Goal: Information Seeking & Learning: Find specific fact

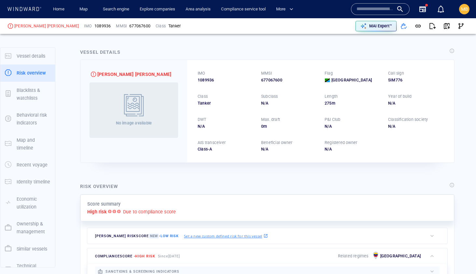
scroll to position [17, 0]
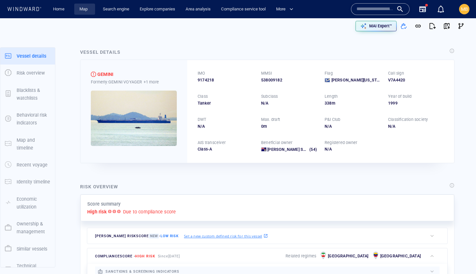
click at [84, 9] on link "Map" at bounding box center [85, 9] width 16 height 11
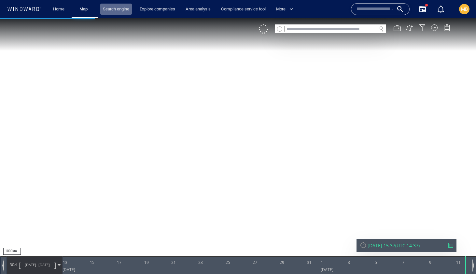
click at [116, 7] on link "Search engine" at bounding box center [116, 9] width 32 height 11
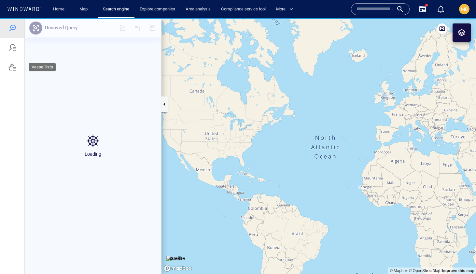
click at [12, 66] on div at bounding box center [12, 67] width 8 height 8
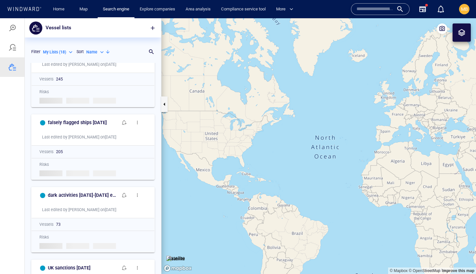
scroll to position [31, 0]
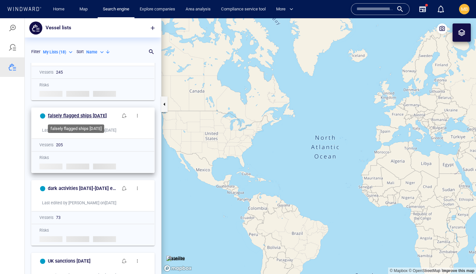
click at [98, 116] on h6 "falsely flagged ships [DATE]" at bounding box center [77, 116] width 59 height 8
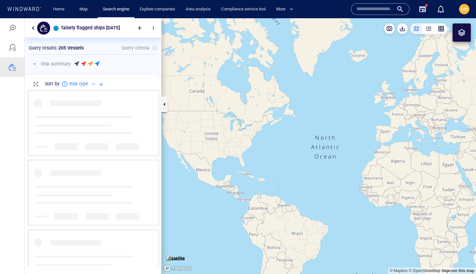
scroll to position [176, 136]
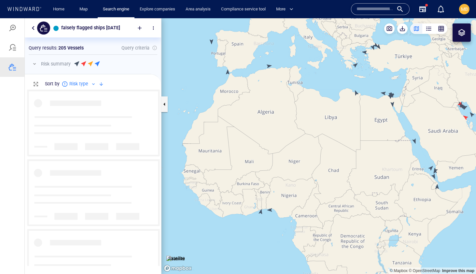
drag, startPoint x: 270, startPoint y: 125, endPoint x: 293, endPoint y: 154, distance: 37.1
click at [293, 154] on canvas "Map" at bounding box center [319, 146] width 315 height 256
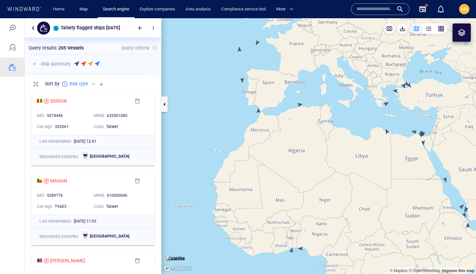
click at [243, 79] on canvas "Map" at bounding box center [319, 146] width 315 height 256
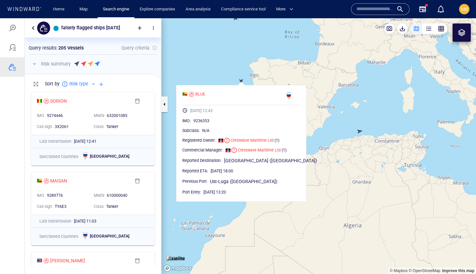
click at [221, 74] on canvas "Map" at bounding box center [319, 146] width 315 height 256
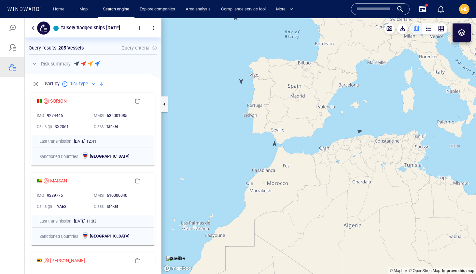
drag, startPoint x: 321, startPoint y: 91, endPoint x: 306, endPoint y: 116, distance: 28.6
click at [306, 116] on canvas "Map" at bounding box center [319, 146] width 315 height 256
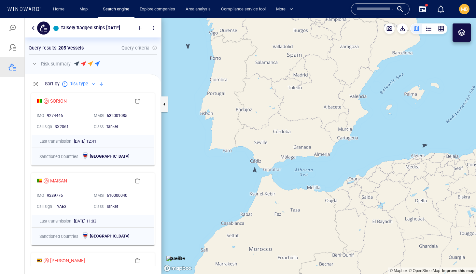
click at [254, 172] on canvas "Map" at bounding box center [319, 146] width 315 height 256
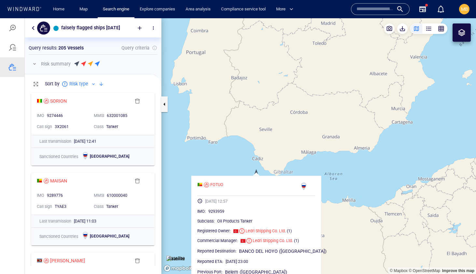
click at [255, 164] on canvas "Map" at bounding box center [319, 146] width 315 height 256
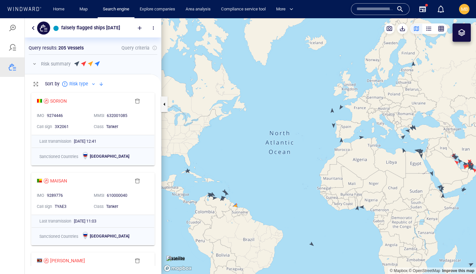
drag, startPoint x: 355, startPoint y: 136, endPoint x: 314, endPoint y: 154, distance: 44.8
click at [314, 154] on canvas "Map" at bounding box center [319, 146] width 315 height 256
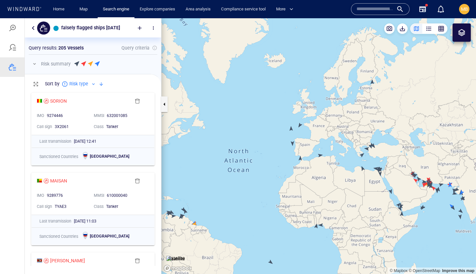
drag, startPoint x: 367, startPoint y: 118, endPoint x: 358, endPoint y: 119, distance: 8.5
click at [359, 119] on canvas "Map" at bounding box center [319, 146] width 315 height 256
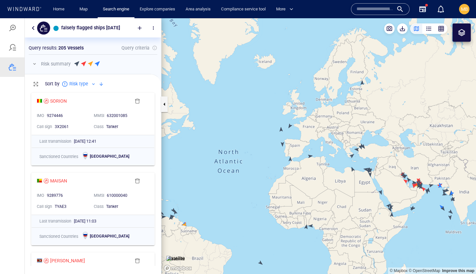
click at [362, 82] on canvas "Map" at bounding box center [319, 146] width 315 height 256
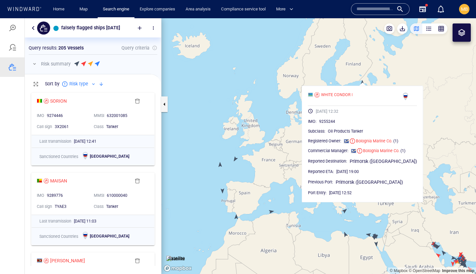
click at [261, 117] on canvas "Map" at bounding box center [319, 146] width 315 height 256
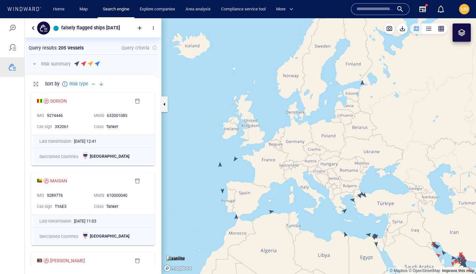
click at [236, 158] on canvas "Map" at bounding box center [319, 146] width 315 height 256
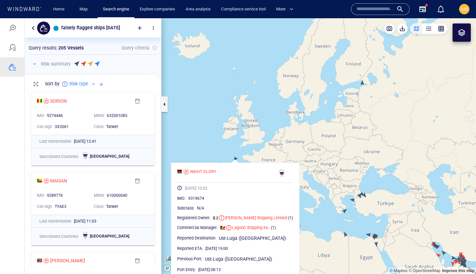
click at [230, 152] on canvas "Map" at bounding box center [319, 146] width 315 height 256
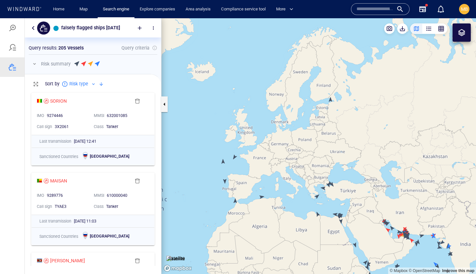
click at [225, 180] on canvas "Map" at bounding box center [319, 146] width 315 height 256
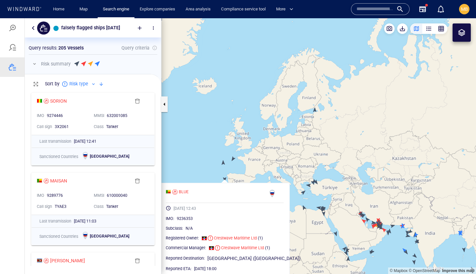
drag, startPoint x: 224, startPoint y: 169, endPoint x: 227, endPoint y: 97, distance: 72.0
click at [227, 97] on canvas "Map" at bounding box center [319, 146] width 315 height 256
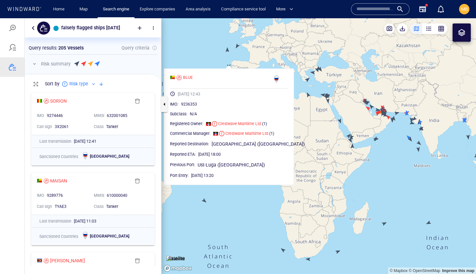
click at [221, 207] on canvas "Map" at bounding box center [319, 146] width 315 height 256
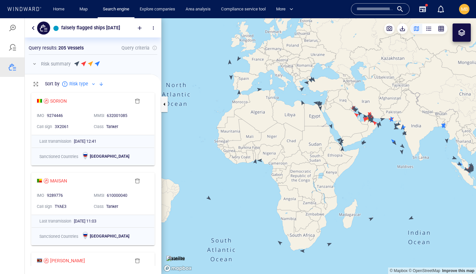
drag, startPoint x: 324, startPoint y: 141, endPoint x: 303, endPoint y: 143, distance: 20.9
click at [303, 143] on canvas "Map" at bounding box center [319, 146] width 315 height 256
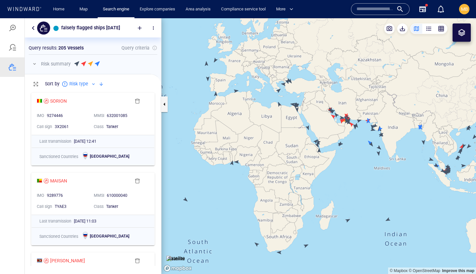
drag, startPoint x: 339, startPoint y: 151, endPoint x: 315, endPoint y: 136, distance: 28.5
click at [315, 136] on canvas "Map" at bounding box center [319, 146] width 315 height 256
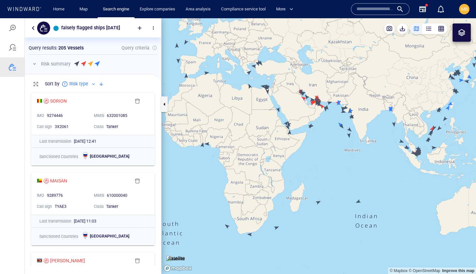
drag, startPoint x: 357, startPoint y: 147, endPoint x: 365, endPoint y: 160, distance: 15.2
click at [365, 160] on canvas "Map" at bounding box center [319, 146] width 315 height 256
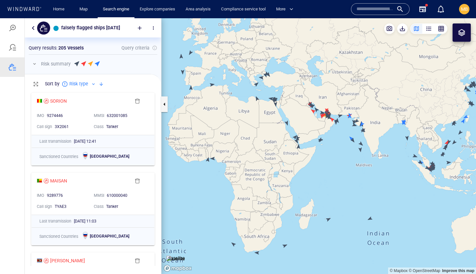
drag, startPoint x: 259, startPoint y: 130, endPoint x: 273, endPoint y: 152, distance: 25.9
click at [273, 152] on canvas "Map" at bounding box center [319, 146] width 315 height 256
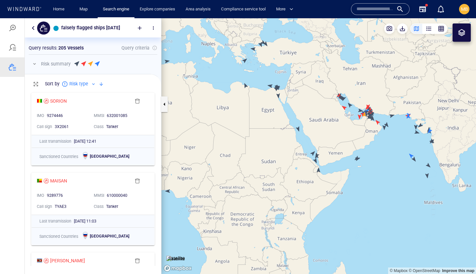
drag, startPoint x: 269, startPoint y: 140, endPoint x: 283, endPoint y: 166, distance: 29.7
click at [283, 165] on canvas "Map" at bounding box center [319, 146] width 315 height 256
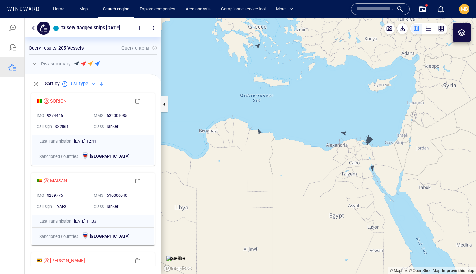
drag, startPoint x: 270, startPoint y: 106, endPoint x: 280, endPoint y: 144, distance: 39.1
click at [280, 144] on canvas "Map" at bounding box center [319, 146] width 315 height 256
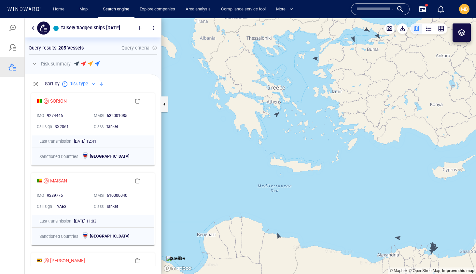
click at [278, 113] on canvas "Map" at bounding box center [319, 146] width 315 height 256
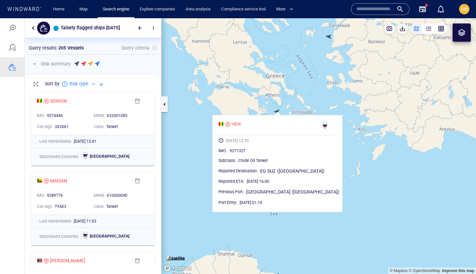
click at [216, 147] on canvas "Map" at bounding box center [319, 146] width 315 height 256
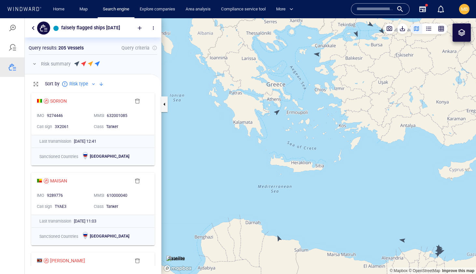
drag, startPoint x: 219, startPoint y: 144, endPoint x: 275, endPoint y: 165, distance: 60.5
click at [275, 165] on canvas "Map" at bounding box center [319, 146] width 315 height 256
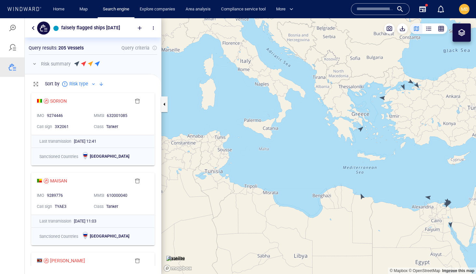
drag, startPoint x: 449, startPoint y: 92, endPoint x: 403, endPoint y: 97, distance: 45.9
click at [405, 97] on canvas "Map" at bounding box center [319, 146] width 315 height 256
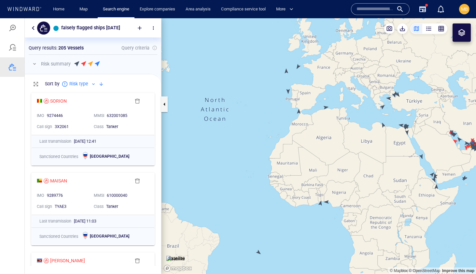
drag, startPoint x: 403, startPoint y: 97, endPoint x: 377, endPoint y: 71, distance: 37.1
click at [378, 71] on canvas "Map" at bounding box center [319, 146] width 315 height 256
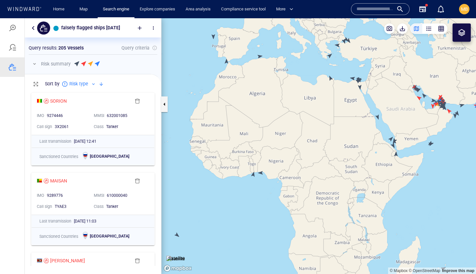
drag, startPoint x: 400, startPoint y: 139, endPoint x: 372, endPoint y: 121, distance: 33.3
click at [373, 121] on canvas "Map" at bounding box center [319, 146] width 315 height 256
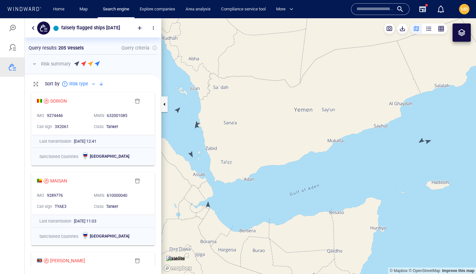
drag, startPoint x: 419, startPoint y: 149, endPoint x: 355, endPoint y: 140, distance: 65.1
click at [355, 140] on canvas "Map" at bounding box center [319, 146] width 315 height 256
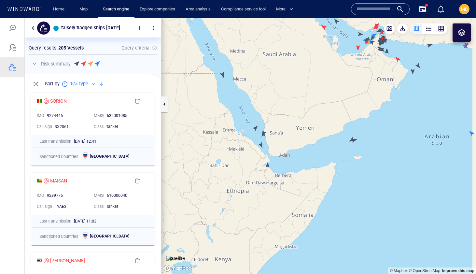
drag, startPoint x: 398, startPoint y: 128, endPoint x: 376, endPoint y: 155, distance: 35.2
click at [377, 155] on canvas "Map" at bounding box center [319, 146] width 315 height 256
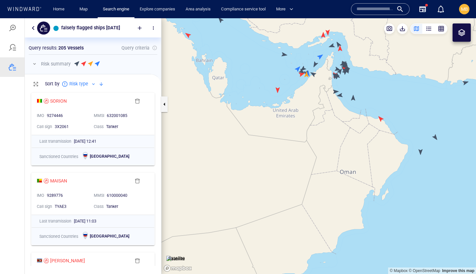
drag, startPoint x: 308, startPoint y: 99, endPoint x: 341, endPoint y: 132, distance: 46.3
click at [341, 132] on canvas "Map" at bounding box center [319, 146] width 315 height 256
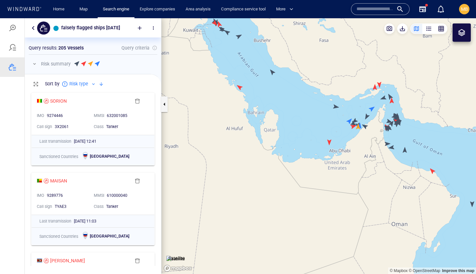
drag, startPoint x: 257, startPoint y: 102, endPoint x: 278, endPoint y: 131, distance: 36.6
click at [278, 131] on canvas "Map" at bounding box center [319, 146] width 315 height 256
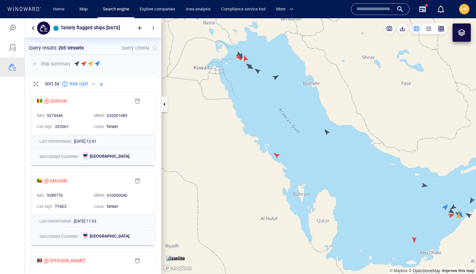
drag, startPoint x: 259, startPoint y: 82, endPoint x: 277, endPoint y: 105, distance: 29.2
click at [277, 105] on canvas "Map" at bounding box center [319, 146] width 315 height 256
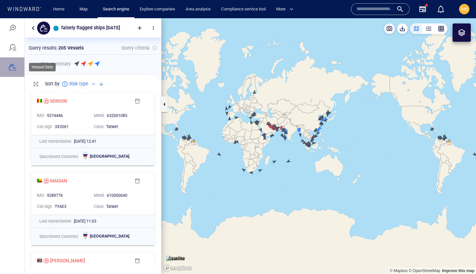
click at [14, 68] on div at bounding box center [12, 67] width 8 height 8
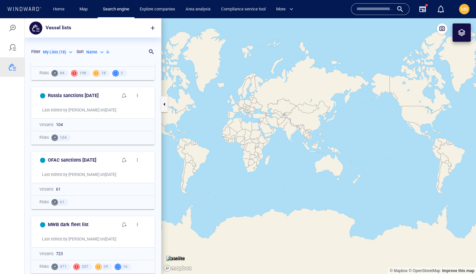
scroll to position [431, 0]
click at [70, 225] on h6 "MWB dark fleet list" at bounding box center [68, 224] width 41 height 8
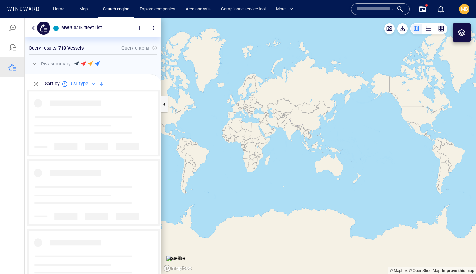
scroll to position [184, 136]
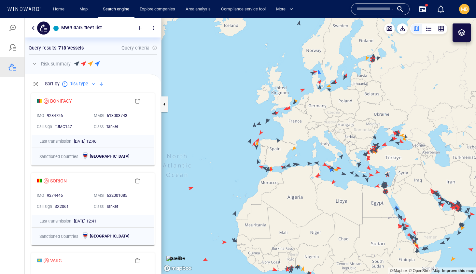
drag, startPoint x: 298, startPoint y: 130, endPoint x: 301, endPoint y: 133, distance: 4.1
click at [301, 132] on canvas "Map" at bounding box center [319, 146] width 315 height 256
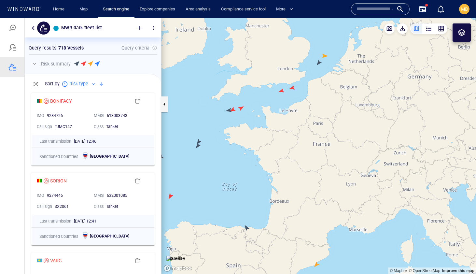
click at [282, 91] on canvas "Map" at bounding box center [319, 146] width 315 height 256
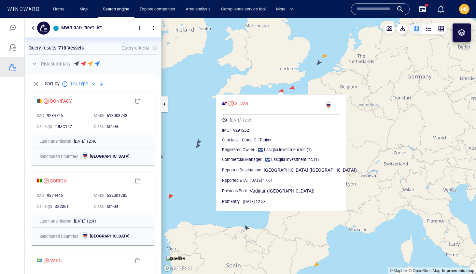
click at [292, 87] on canvas "Map" at bounding box center [319, 146] width 315 height 256
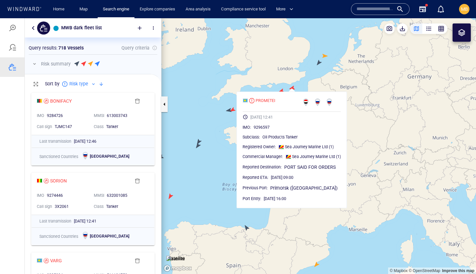
click at [331, 78] on canvas "Map" at bounding box center [319, 146] width 315 height 256
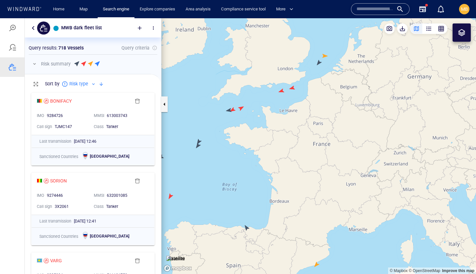
click at [319, 62] on canvas "Map" at bounding box center [319, 146] width 315 height 256
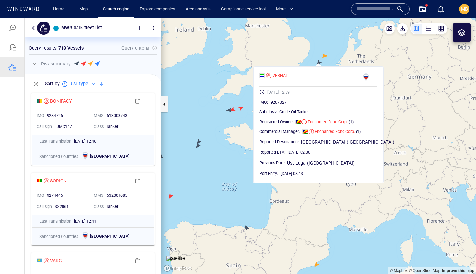
click at [301, 62] on canvas "Map" at bounding box center [319, 146] width 315 height 256
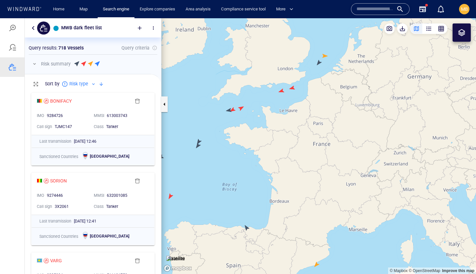
click at [281, 91] on canvas "Map" at bounding box center [319, 146] width 315 height 256
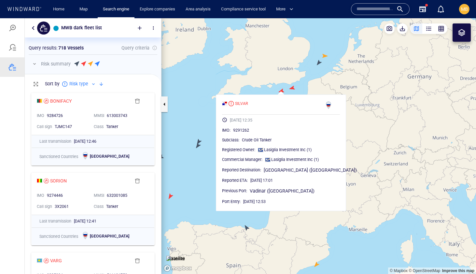
click at [293, 89] on canvas "Map" at bounding box center [319, 146] width 315 height 256
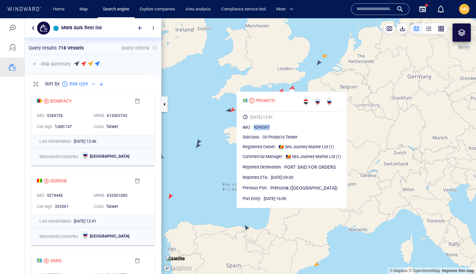
drag, startPoint x: 270, startPoint y: 126, endPoint x: 281, endPoint y: 123, distance: 11.5
click at [279, 123] on div "IMO : 9296597 Subclass : Oil Products Tanker Registered Owner : Sea Journey Mar…" at bounding box center [291, 163] width 101 height 80
copy span "9296597"
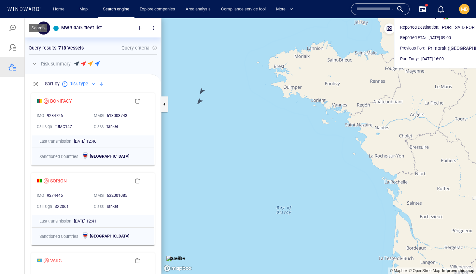
click at [13, 29] on div at bounding box center [12, 28] width 8 height 8
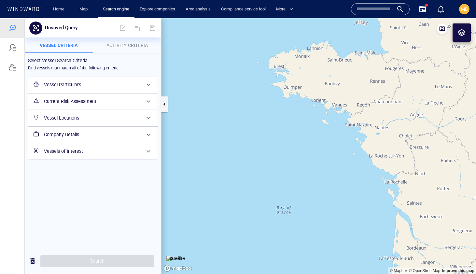
click at [76, 85] on h6 "Vessel Particulars" at bounding box center [92, 85] width 97 height 8
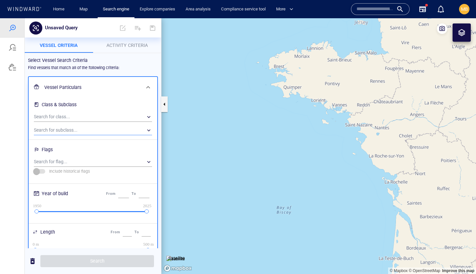
click at [79, 127] on div "​" at bounding box center [93, 130] width 118 height 10
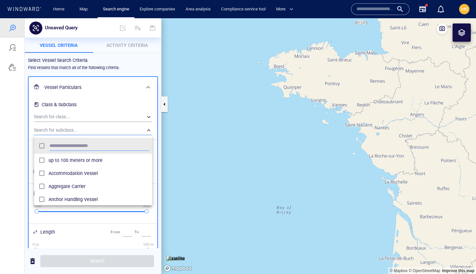
scroll to position [65, 118]
click at [82, 116] on div at bounding box center [238, 146] width 476 height 256
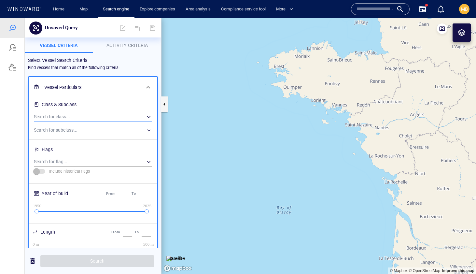
click at [82, 116] on div "​" at bounding box center [93, 117] width 118 height 10
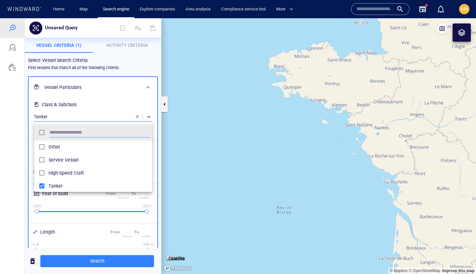
click at [102, 109] on div at bounding box center [238, 146] width 476 height 256
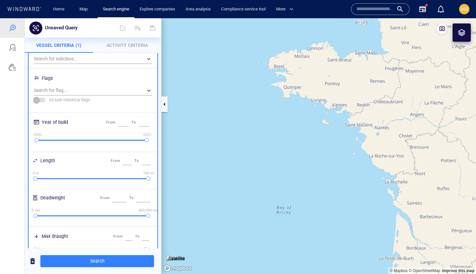
scroll to position [73, 0]
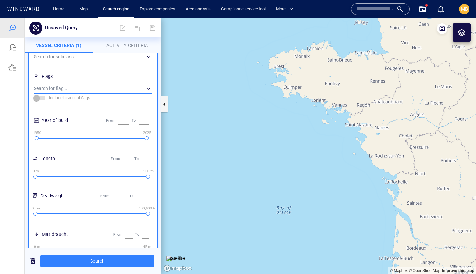
click at [94, 86] on div "​" at bounding box center [93, 89] width 118 height 10
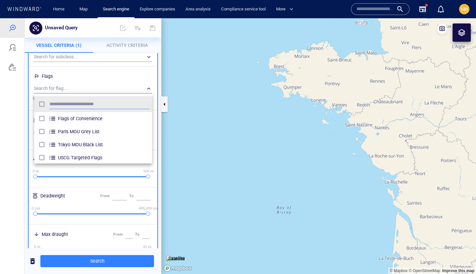
scroll to position [65, 118]
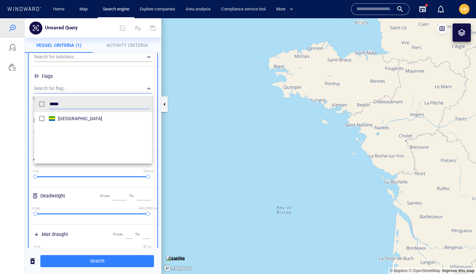
type input "*****"
click at [120, 186] on div at bounding box center [238, 146] width 476 height 256
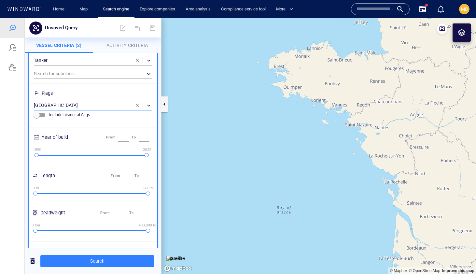
scroll to position [55, 0]
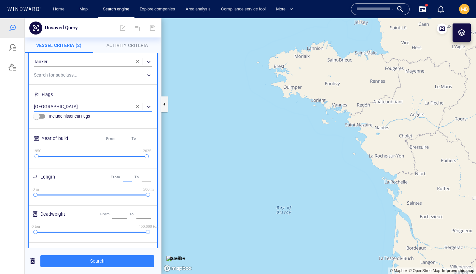
click at [125, 177] on input "*" at bounding box center [127, 177] width 9 height 8
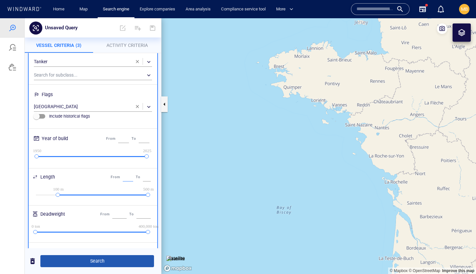
type input "***"
click at [109, 261] on span "Search" at bounding box center [97, 261] width 103 height 8
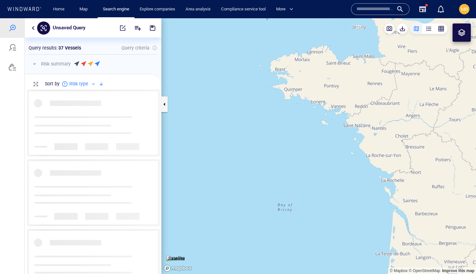
scroll to position [184, 136]
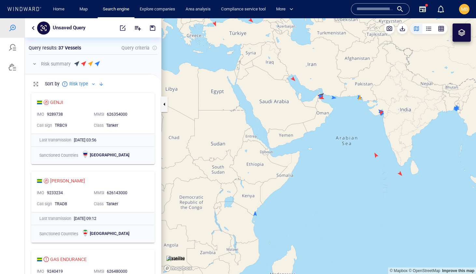
drag, startPoint x: 293, startPoint y: 105, endPoint x: 266, endPoint y: 154, distance: 56.6
click at [266, 152] on canvas "Map" at bounding box center [319, 146] width 315 height 256
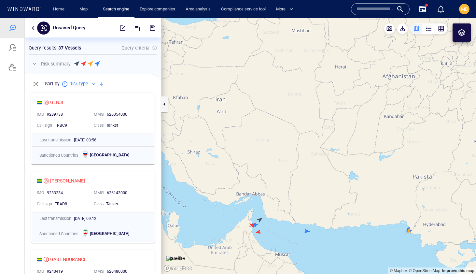
drag, startPoint x: 297, startPoint y: 176, endPoint x: 312, endPoint y: 148, distance: 31.6
click at [312, 148] on canvas "Map" at bounding box center [319, 146] width 315 height 256
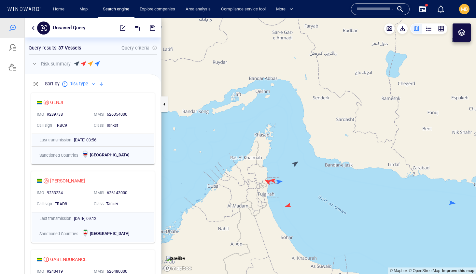
click at [267, 180] on canvas "Map" at bounding box center [319, 146] width 315 height 256
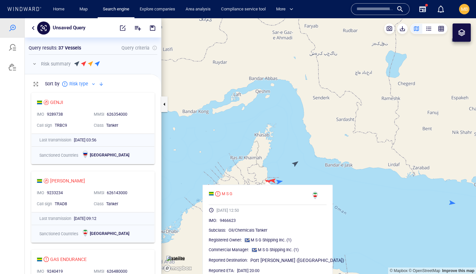
click at [280, 181] on canvas "Map" at bounding box center [319, 146] width 315 height 256
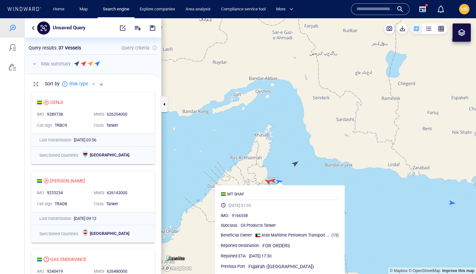
click at [273, 180] on canvas "Map" at bounding box center [319, 146] width 315 height 256
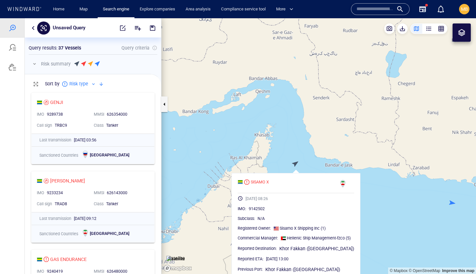
click at [342, 157] on canvas "Map" at bounding box center [319, 146] width 315 height 256
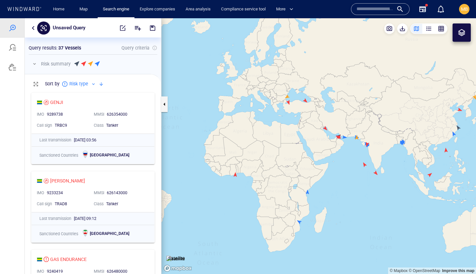
drag, startPoint x: 378, startPoint y: 158, endPoint x: 372, endPoint y: 158, distance: 5.5
click at [372, 158] on canvas "Map" at bounding box center [319, 146] width 315 height 256
click at [372, 156] on canvas "Map" at bounding box center [319, 146] width 315 height 256
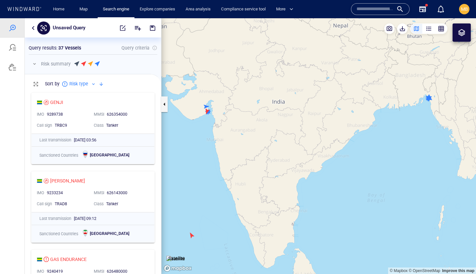
drag, startPoint x: 427, startPoint y: 114, endPoint x: 402, endPoint y: 151, distance: 45.0
click at [403, 148] on canvas "Map" at bounding box center [319, 146] width 315 height 256
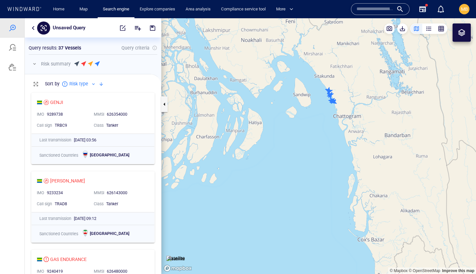
drag, startPoint x: 343, startPoint y: 126, endPoint x: 354, endPoint y: 154, distance: 30.6
click at [354, 156] on canvas "Map" at bounding box center [319, 146] width 315 height 256
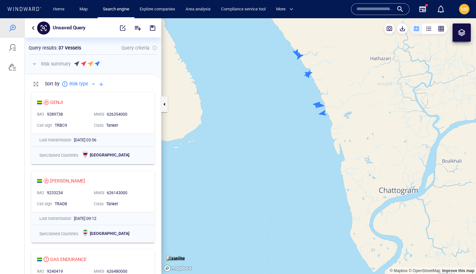
drag, startPoint x: 320, startPoint y: 124, endPoint x: 321, endPoint y: 150, distance: 25.4
click at [321, 150] on canvas "Map" at bounding box center [319, 146] width 315 height 256
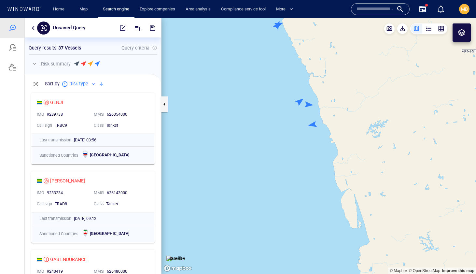
click at [314, 124] on canvas "Map" at bounding box center [319, 146] width 315 height 256
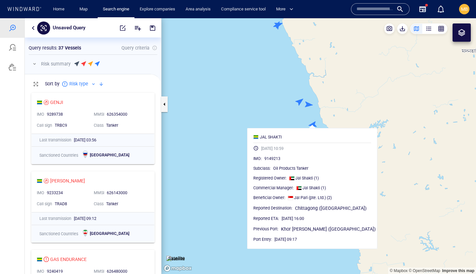
click at [307, 106] on canvas "Map" at bounding box center [319, 146] width 315 height 256
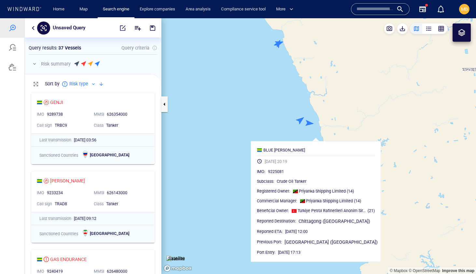
drag, startPoint x: 288, startPoint y: 99, endPoint x: 295, endPoint y: 134, distance: 35.6
click at [295, 134] on canvas "Map" at bounding box center [319, 146] width 315 height 256
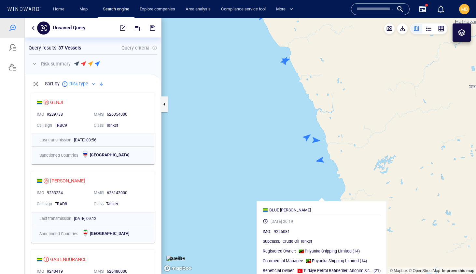
drag, startPoint x: 282, startPoint y: 125, endPoint x: 288, endPoint y: 182, distance: 57.6
click at [288, 182] on canvas "Map" at bounding box center [319, 146] width 315 height 256
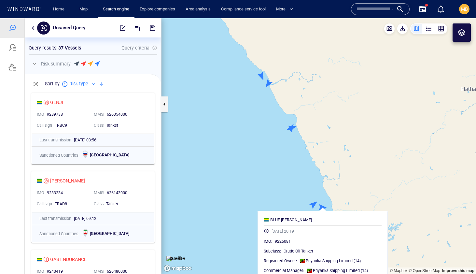
click at [312, 185] on canvas "Map" at bounding box center [319, 146] width 315 height 256
